Goal: Task Accomplishment & Management: Complete application form

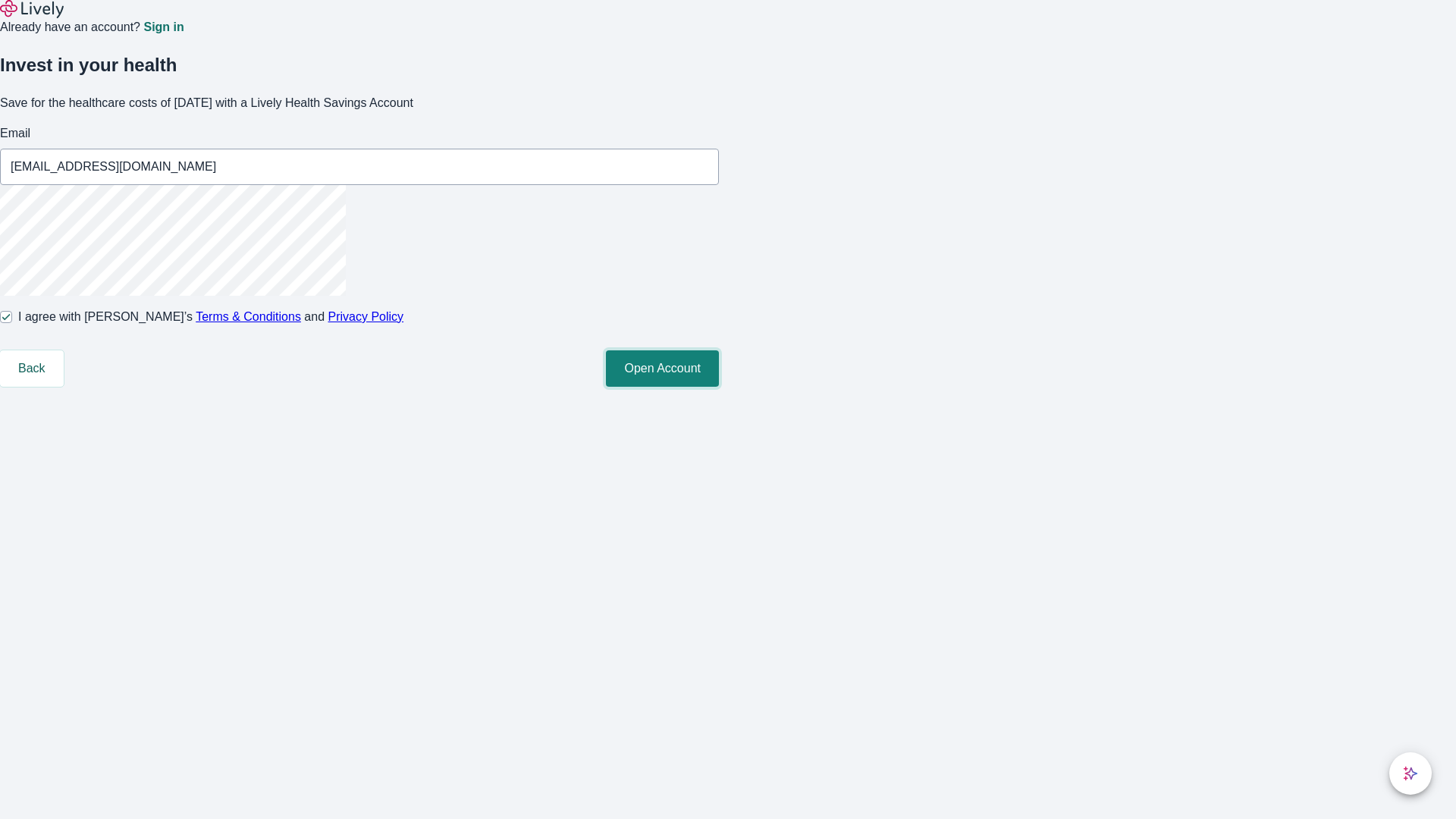
click at [719, 387] on button "Open Account" at bounding box center [662, 367] width 113 height 36
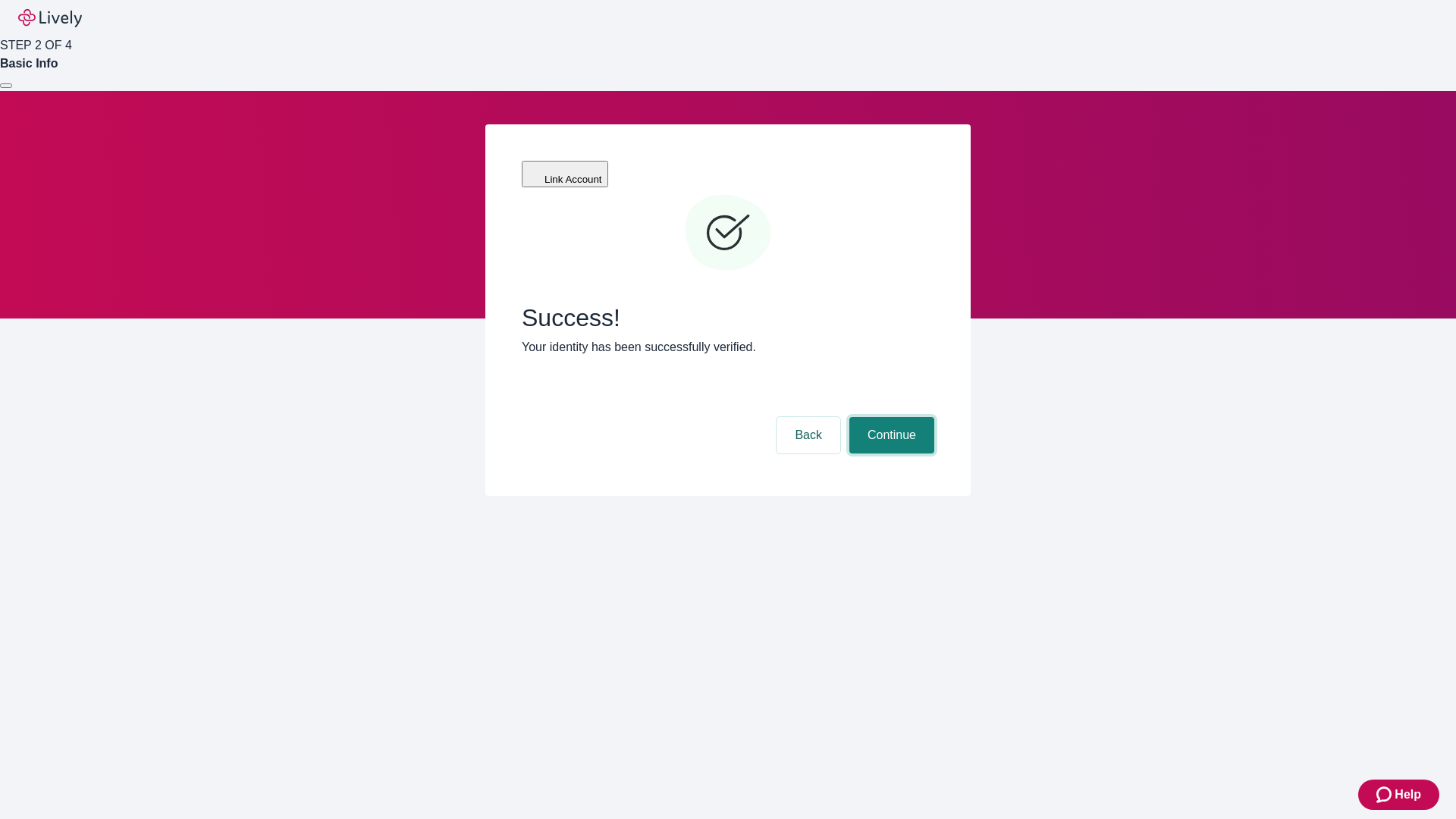
click at [889, 417] on button "Continue" at bounding box center [891, 434] width 85 height 36
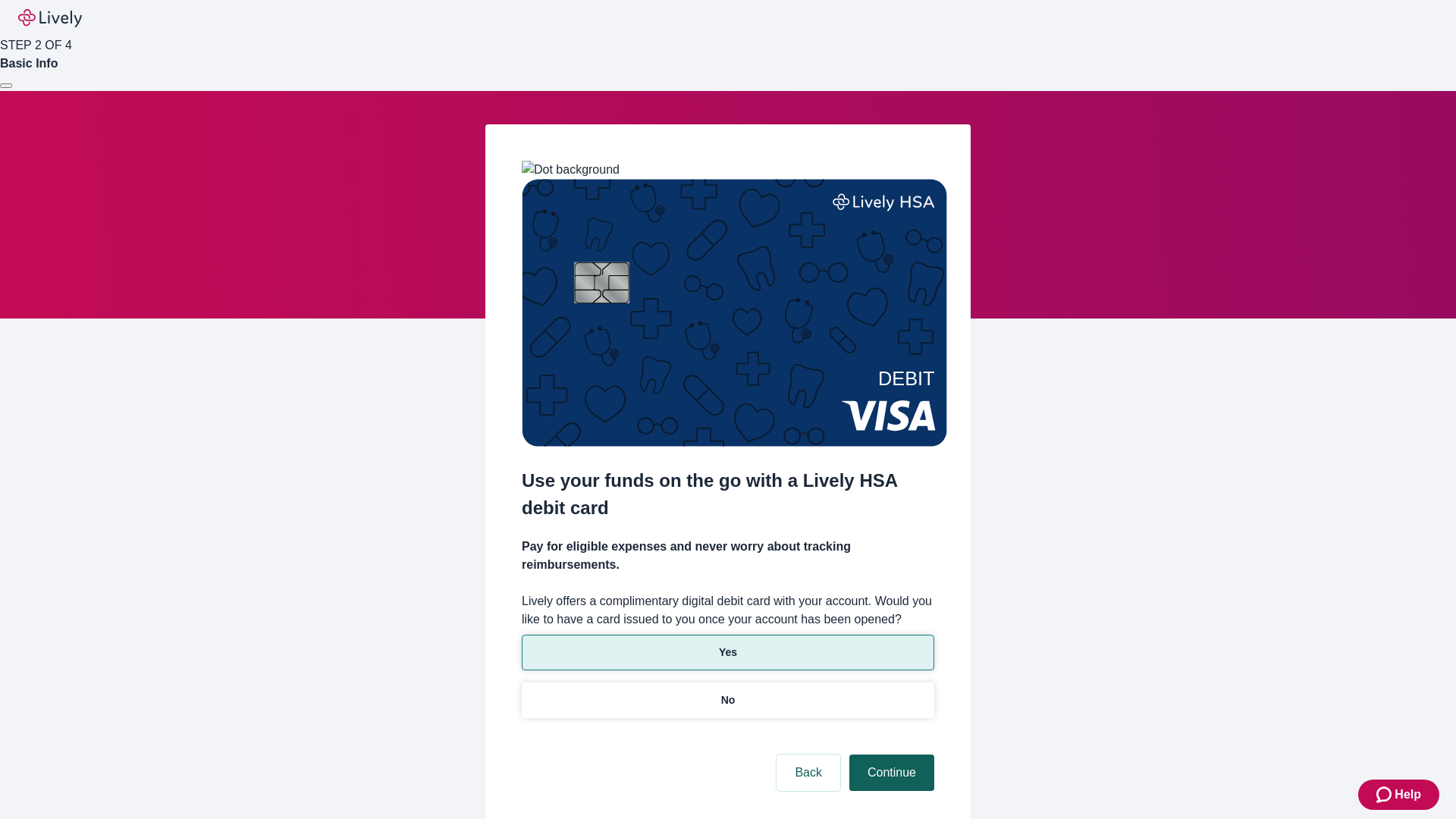
click at [727, 692] on p "No" at bounding box center [728, 700] width 15 height 16
click at [889, 754] on button "Continue" at bounding box center [891, 771] width 85 height 36
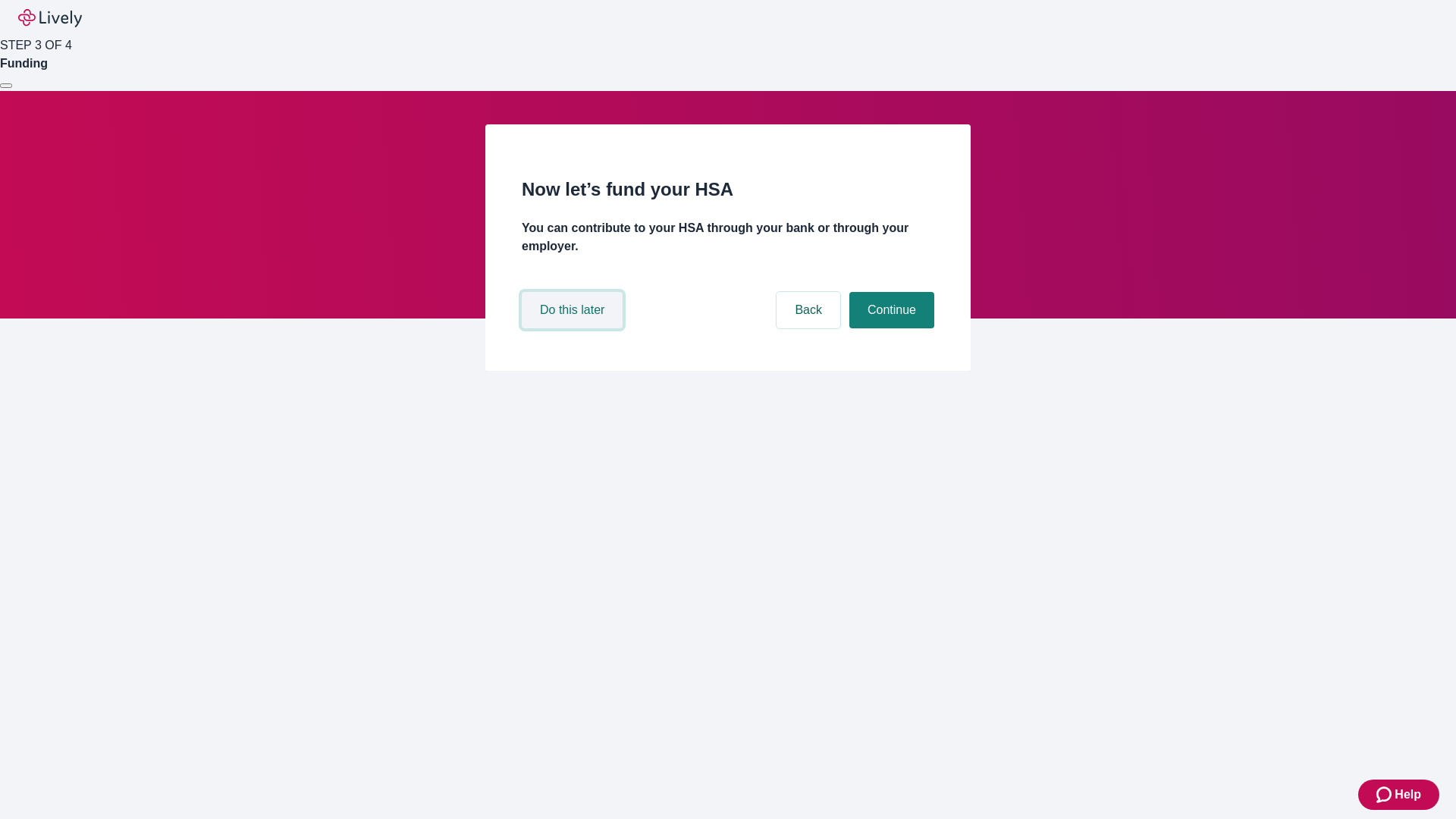
click at [574, 328] on button "Do this later" at bounding box center [572, 309] width 101 height 36
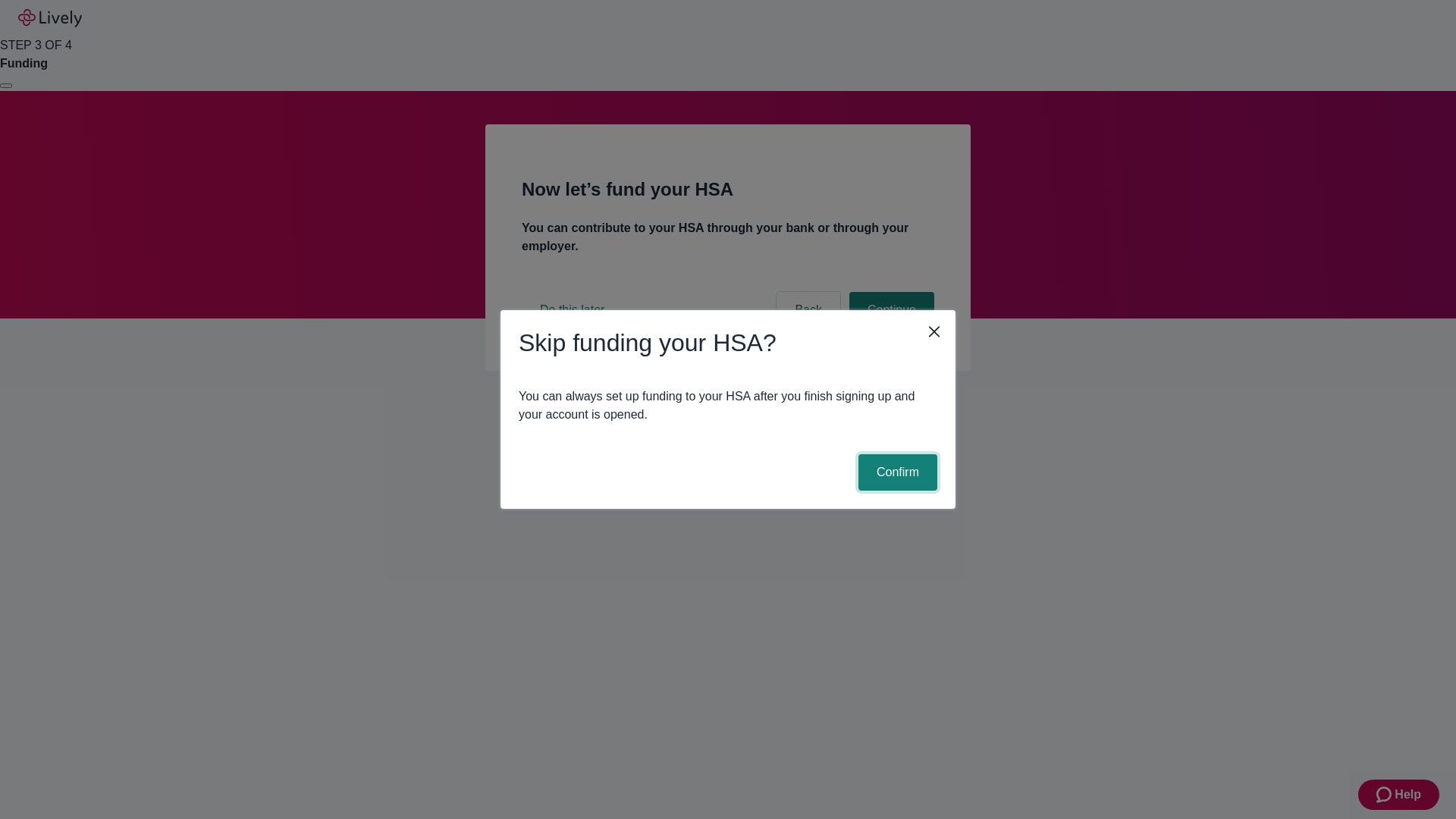
click at [896, 472] on button "Confirm" at bounding box center [897, 471] width 79 height 36
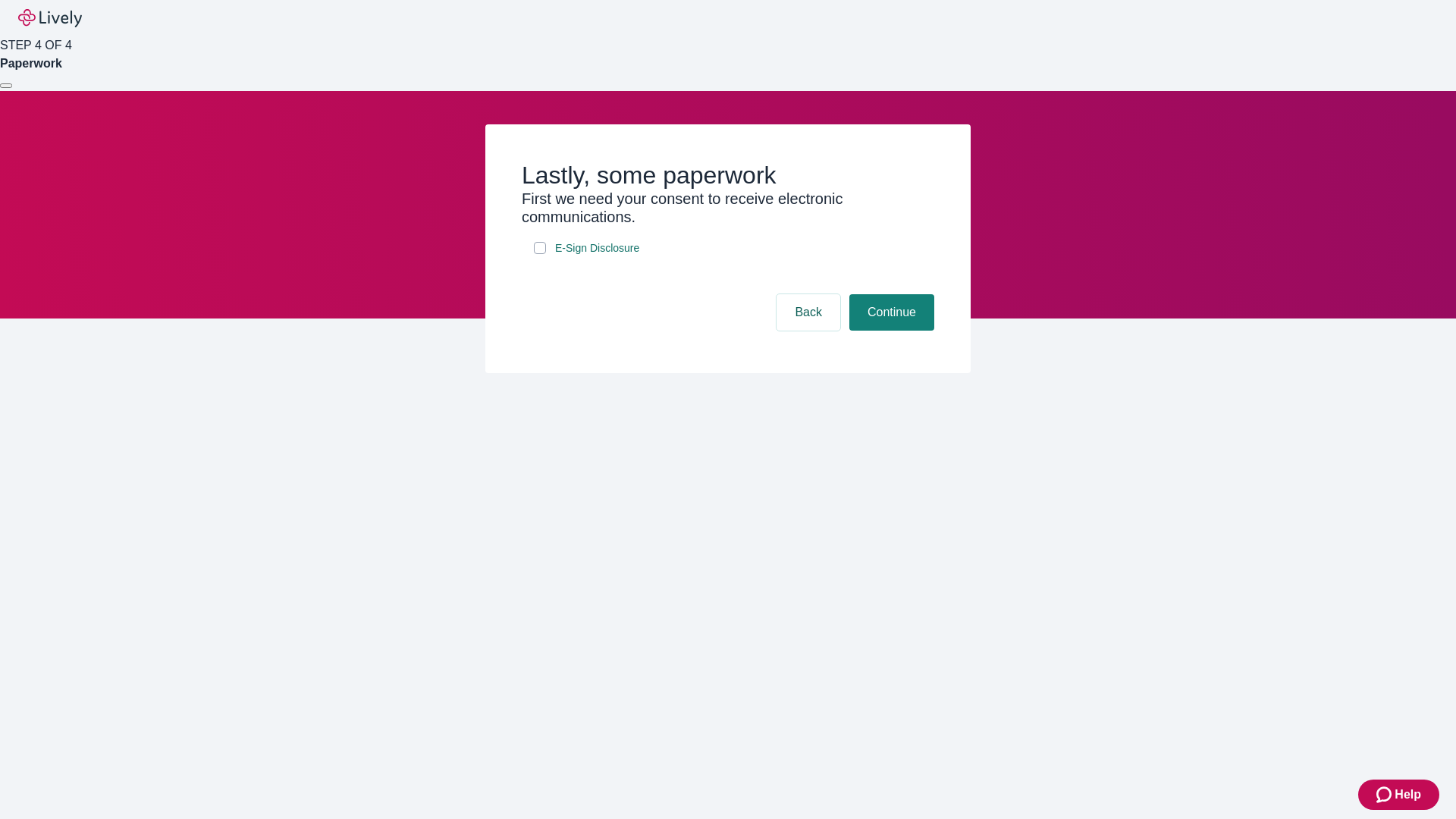
click at [540, 254] on input "E-Sign Disclosure" at bounding box center [539, 248] width 12 height 12
checkbox input "true"
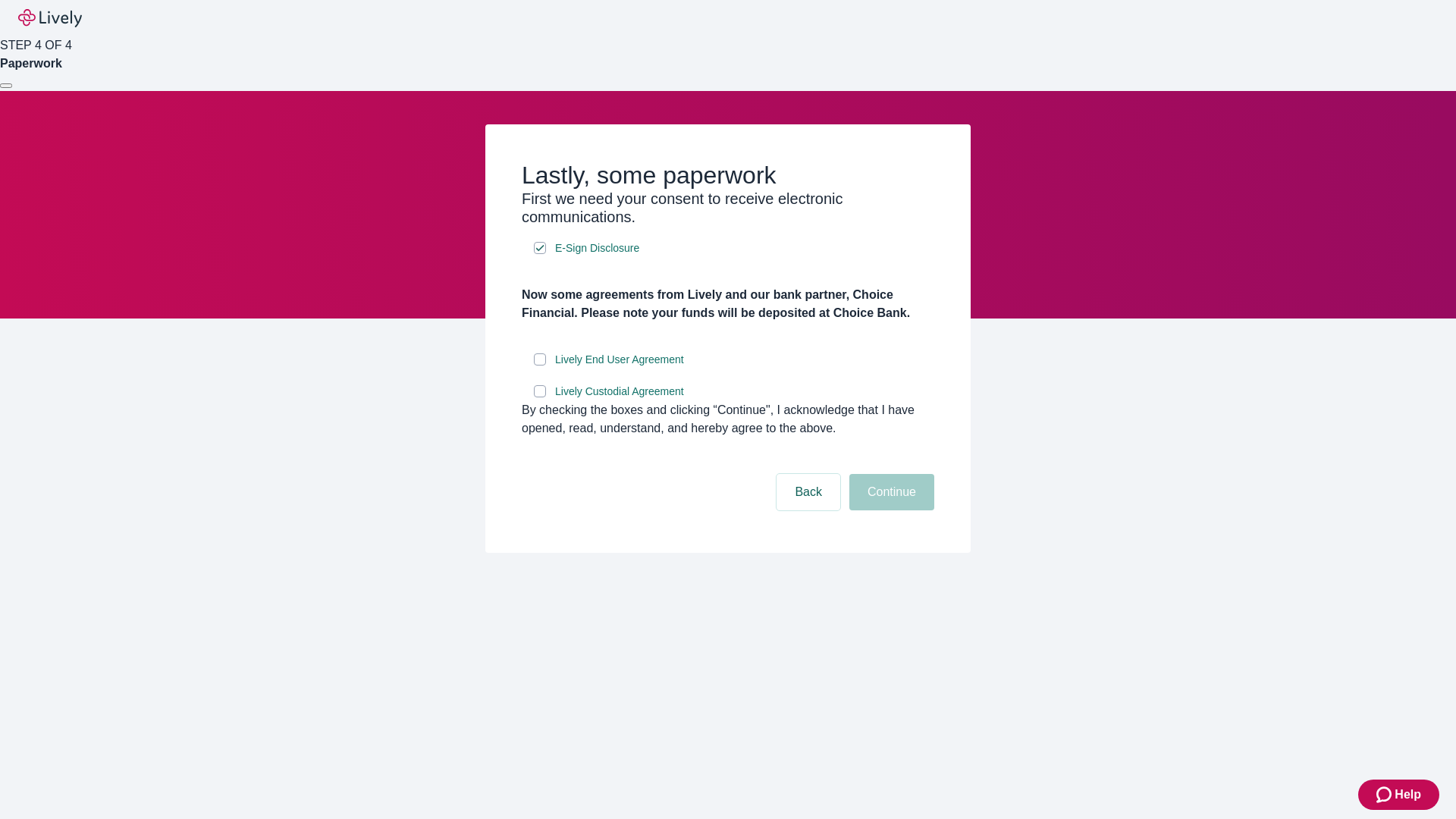
click at [540, 365] on input "Lively End User Agreement" at bounding box center [539, 359] width 12 height 12
checkbox input "true"
click at [540, 397] on input "Lively Custodial Agreement" at bounding box center [539, 391] width 12 height 12
checkbox input "true"
click at [889, 510] on button "Continue" at bounding box center [891, 492] width 85 height 36
